Goal: Check status: Check status

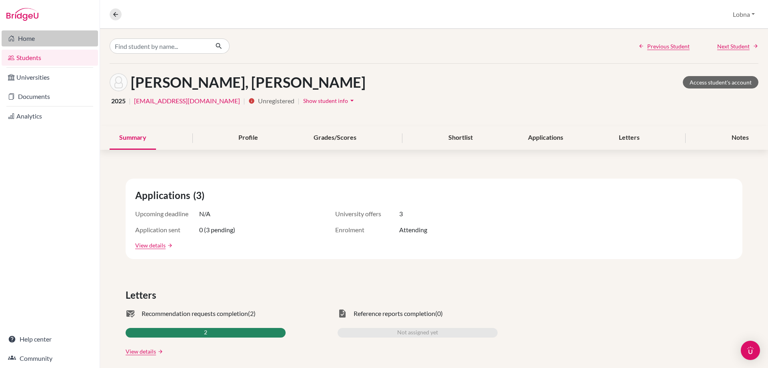
click at [34, 37] on link "Home" at bounding box center [50, 38] width 96 height 16
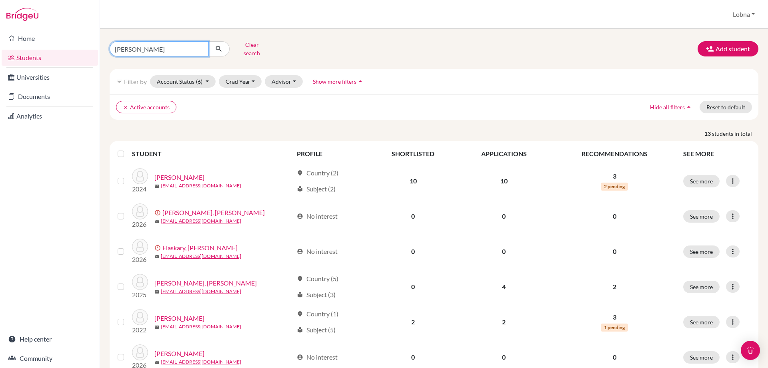
click at [158, 44] on input "hamza" at bounding box center [159, 48] width 99 height 15
type input "mayar"
click button "submit" at bounding box center [218, 48] width 21 height 15
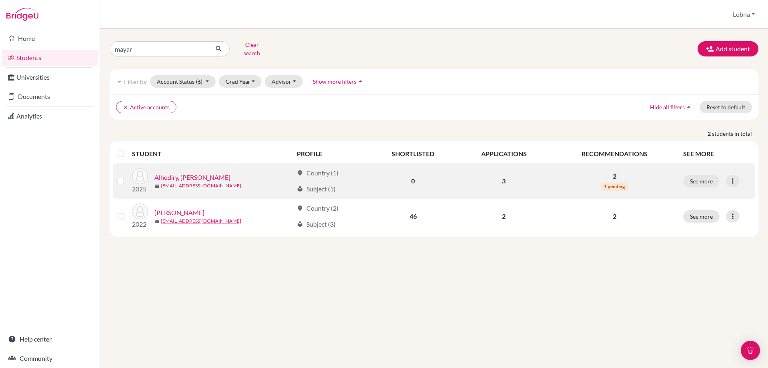
click at [209, 172] on link "Alhodiry, [PERSON_NAME]" at bounding box center [192, 177] width 76 height 10
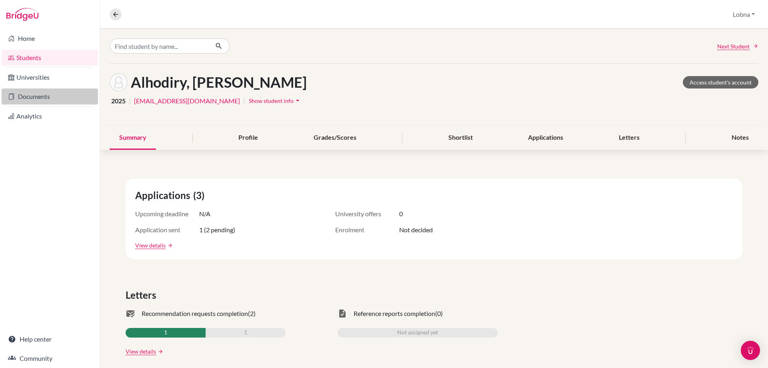
click at [34, 95] on link "Documents" at bounding box center [50, 96] width 96 height 16
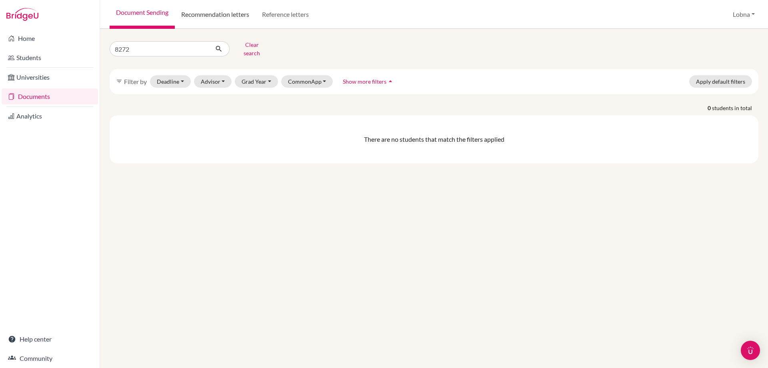
click at [213, 16] on link "Recommendation letters" at bounding box center [215, 14] width 81 height 29
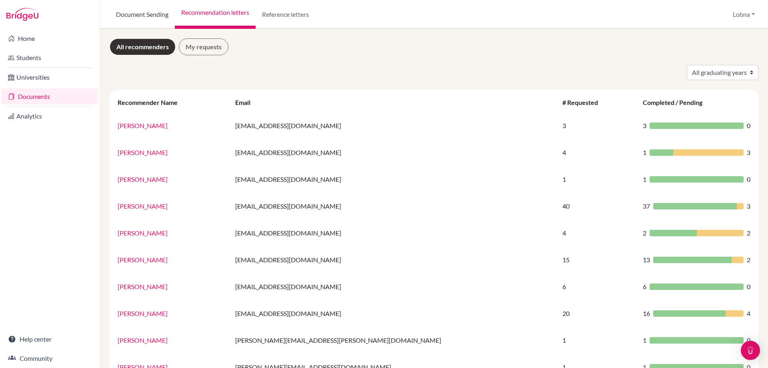
click at [159, 14] on link "Document Sending" at bounding box center [142, 14] width 65 height 29
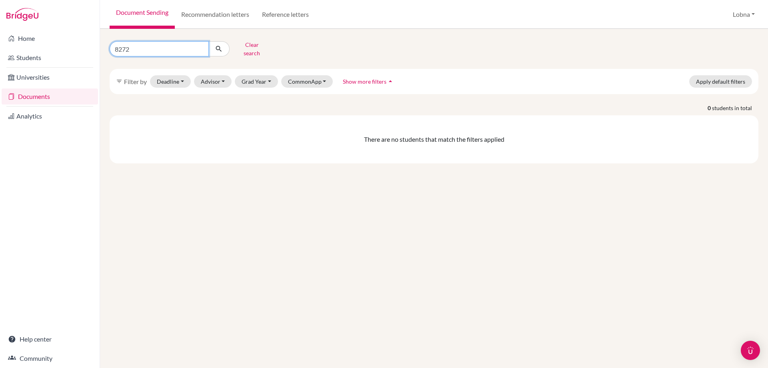
click at [139, 47] on input "8272" at bounding box center [159, 48] width 99 height 15
type input "mayar"
click button "submit" at bounding box center [218, 48] width 21 height 15
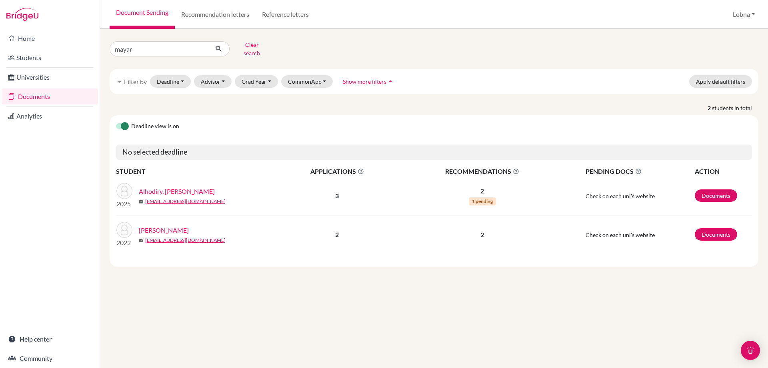
click at [184, 186] on link "Alhodiry, [PERSON_NAME]" at bounding box center [177, 191] width 76 height 10
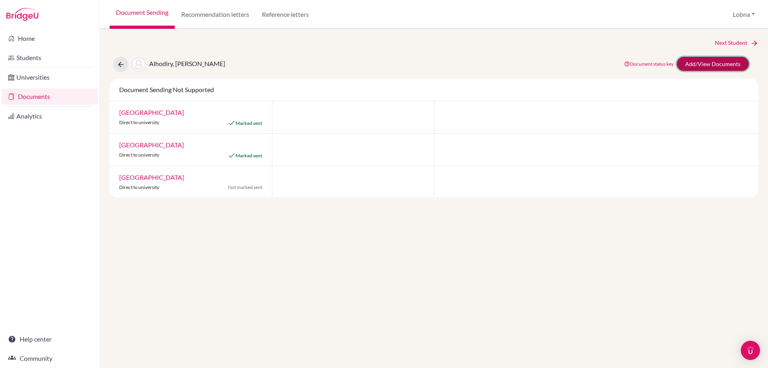
click at [703, 60] on link "Add/View Documents" at bounding box center [713, 64] width 72 height 14
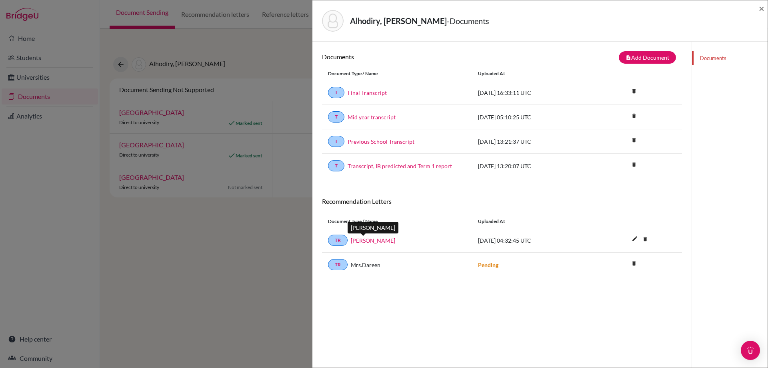
click at [365, 240] on link "[PERSON_NAME]" at bounding box center [373, 240] width 44 height 8
click at [357, 268] on span "Mrs.Dareen" at bounding box center [366, 265] width 30 height 8
click at [339, 263] on link "TR" at bounding box center [338, 264] width 20 height 11
drag, startPoint x: 371, startPoint y: 267, endPoint x: 488, endPoint y: 260, distance: 117.1
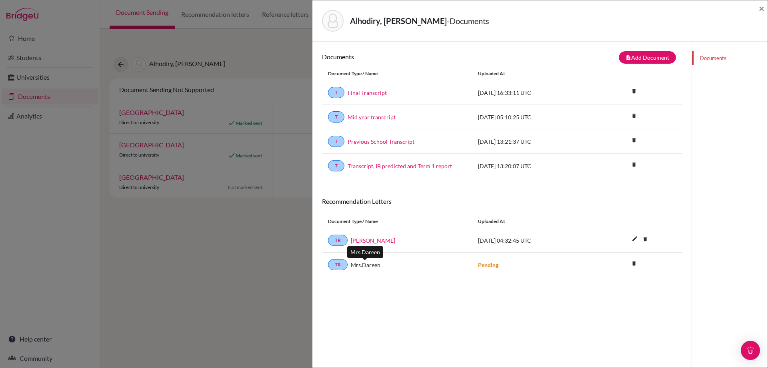
click at [381, 267] on div "Mrs.Dareen" at bounding box center [407, 265] width 118 height 8
click at [488, 266] on strong "Pending" at bounding box center [488, 264] width 20 height 7
click at [367, 264] on span "Mrs.Dareen" at bounding box center [366, 265] width 30 height 8
click at [491, 266] on strong "Pending" at bounding box center [488, 264] width 20 height 7
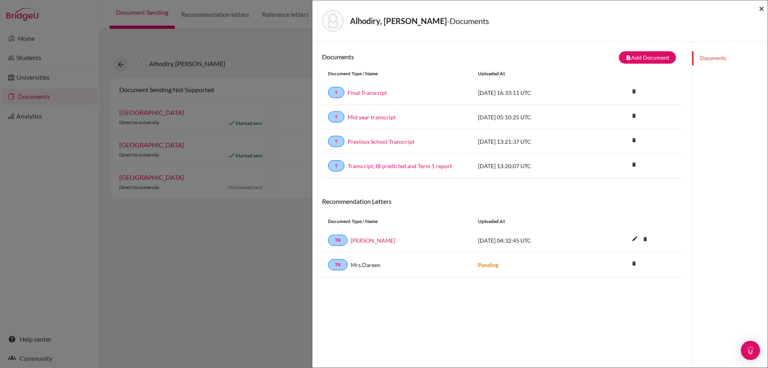
click at [760, 8] on span "×" at bounding box center [762, 8] width 6 height 12
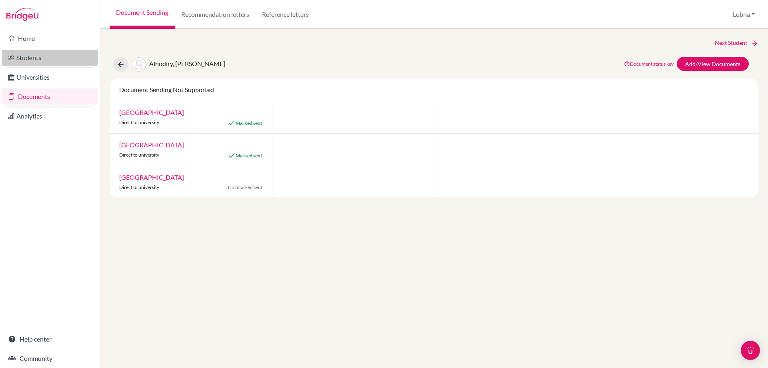
click at [35, 54] on link "Students" at bounding box center [50, 58] width 96 height 16
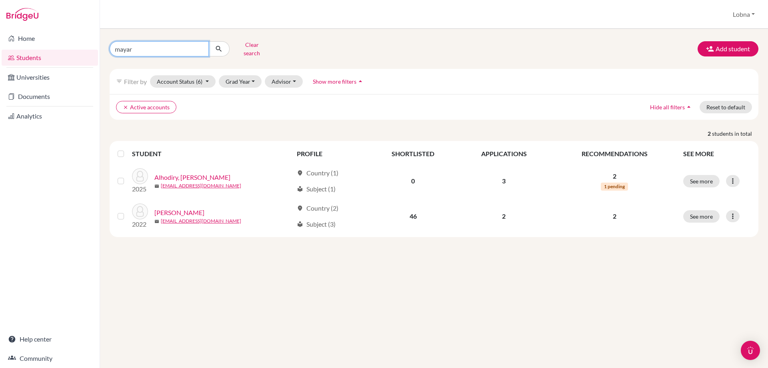
click at [157, 47] on input "mayar" at bounding box center [159, 48] width 99 height 15
type input "assaf"
click button "submit" at bounding box center [218, 48] width 21 height 15
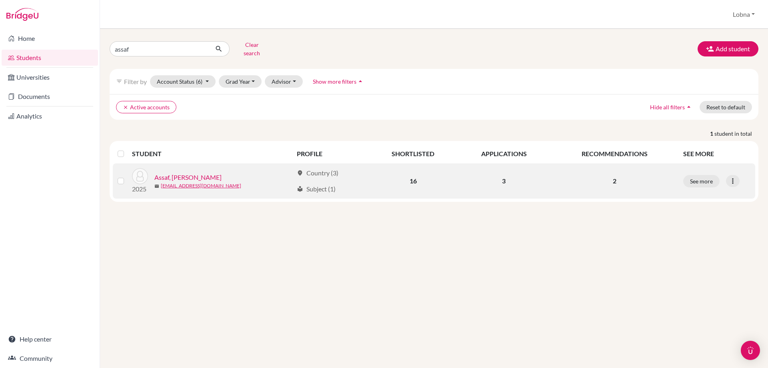
click at [177, 172] on link "Assaf, [PERSON_NAME]" at bounding box center [187, 177] width 67 height 10
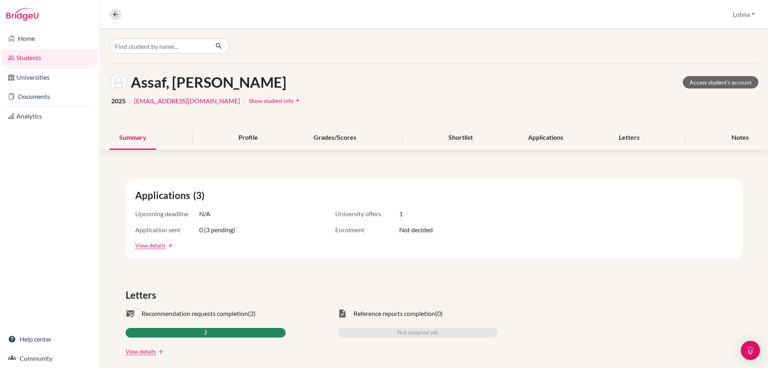
scroll to position [160, 0]
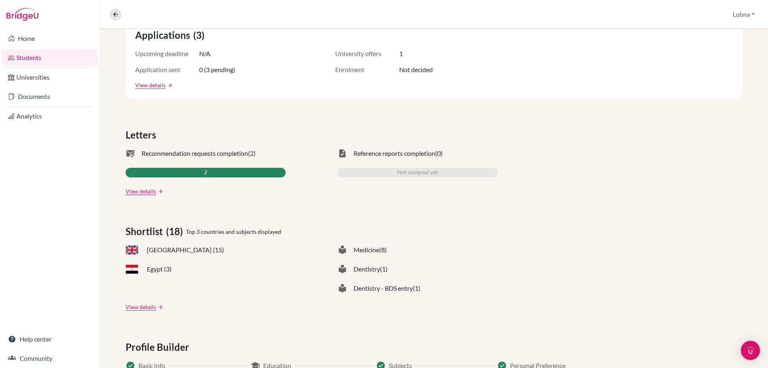
click at [182, 151] on span "Recommendation requests completion" at bounding box center [195, 153] width 106 height 10
click at [156, 190] on link "arrow_forward" at bounding box center [159, 191] width 7 height 6
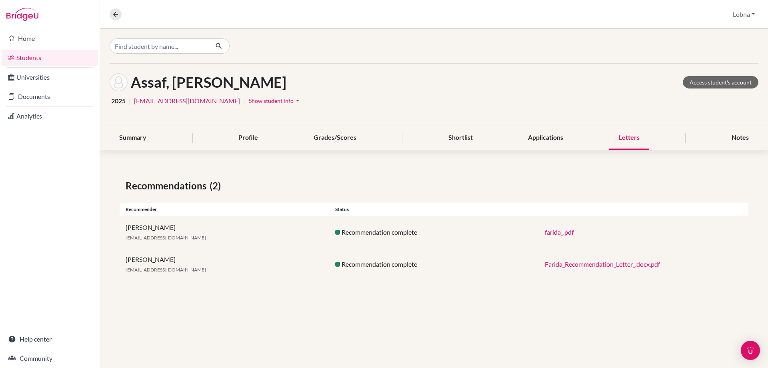
click at [569, 233] on link "farida_.pdf" at bounding box center [559, 232] width 29 height 8
click at [579, 266] on link "Farida_Recommendation_Letter_.docx.pdf" at bounding box center [602, 264] width 115 height 8
